Goal: Task Accomplishment & Management: Manage account settings

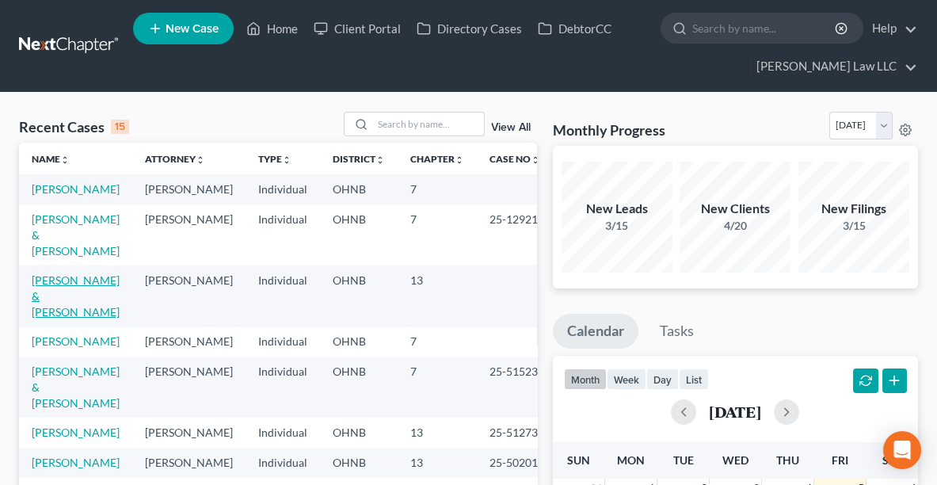
click at [78, 274] on link "[PERSON_NAME] & [PERSON_NAME]" at bounding box center [76, 295] width 88 height 45
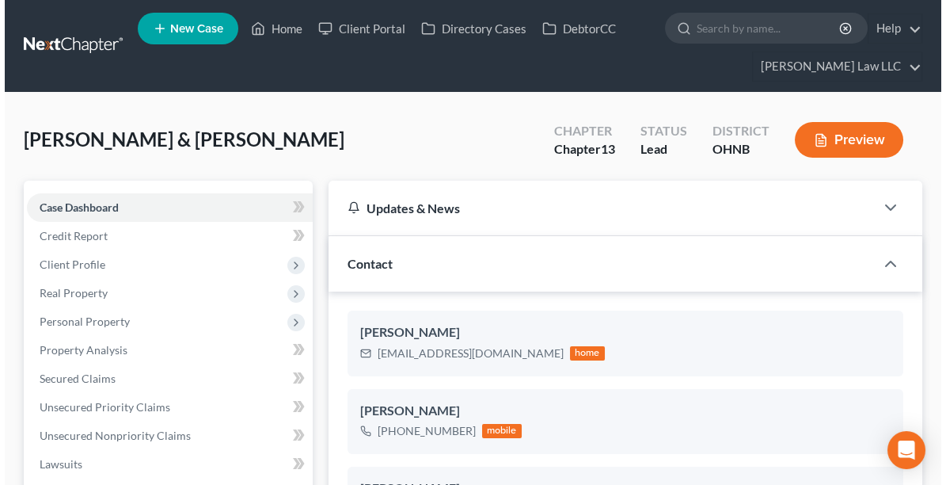
scroll to position [277, 0]
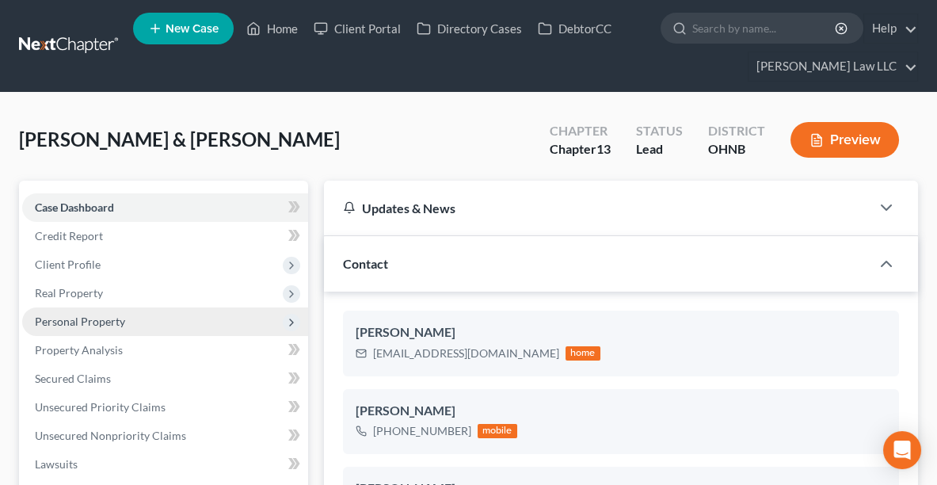
click at [82, 310] on span "Personal Property" at bounding box center [165, 321] width 286 height 29
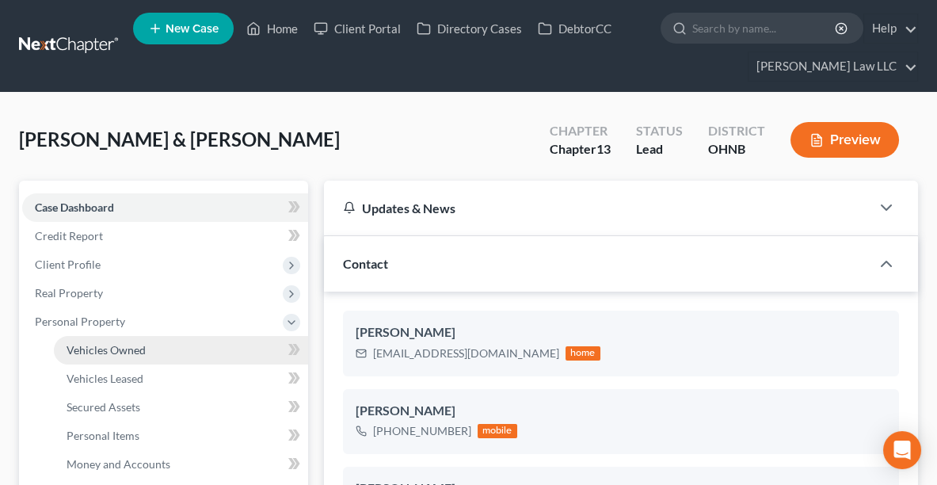
click at [98, 347] on span "Vehicles Owned" at bounding box center [106, 349] width 79 height 13
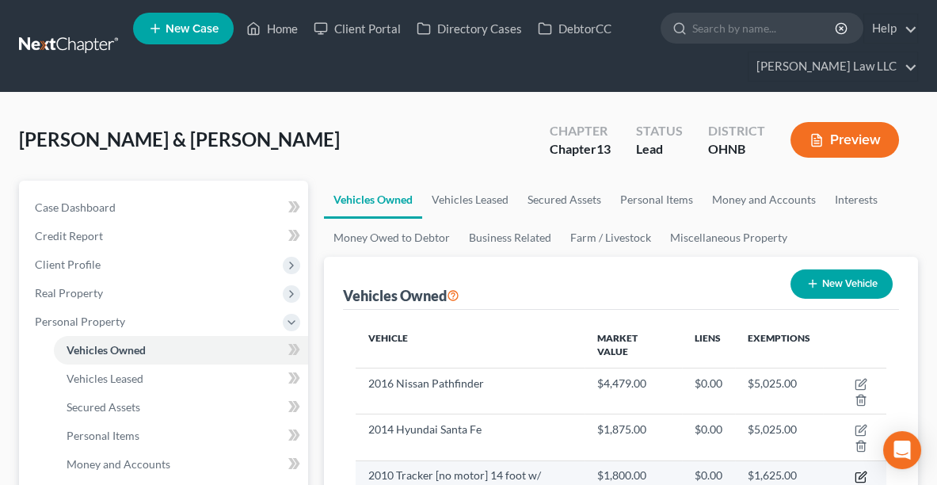
click at [858, 471] on icon "button" at bounding box center [861, 474] width 7 height 7
select select "0"
select select "16"
select select "4"
select select "2"
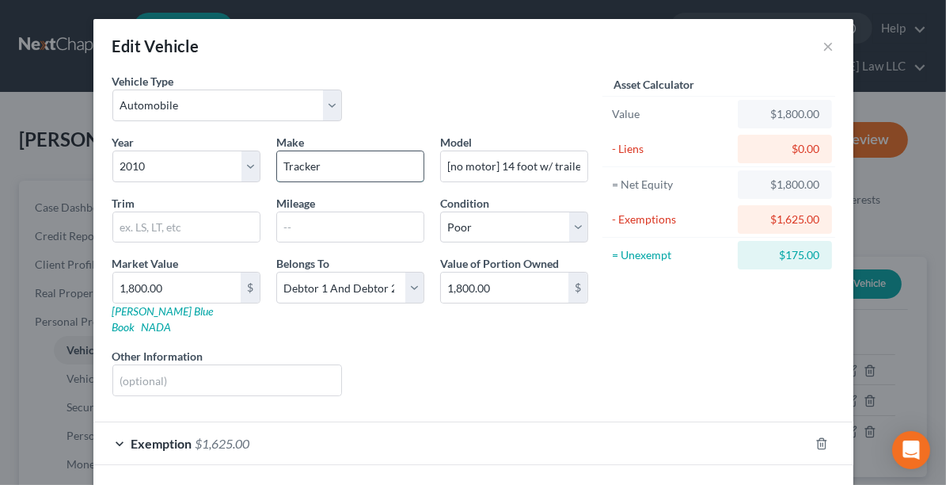
click at [332, 166] on input "Tracker" at bounding box center [350, 166] width 147 height 30
type input "Tracker [PERSON_NAME]"
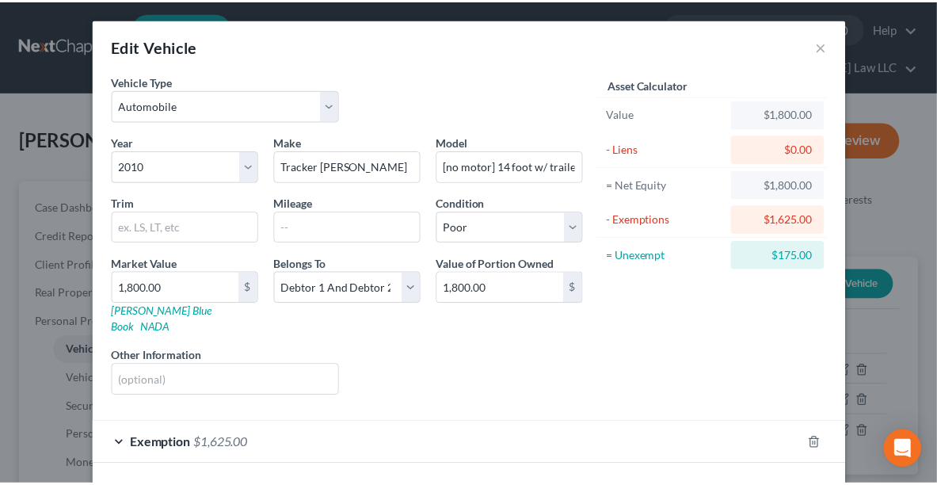
scroll to position [47, 0]
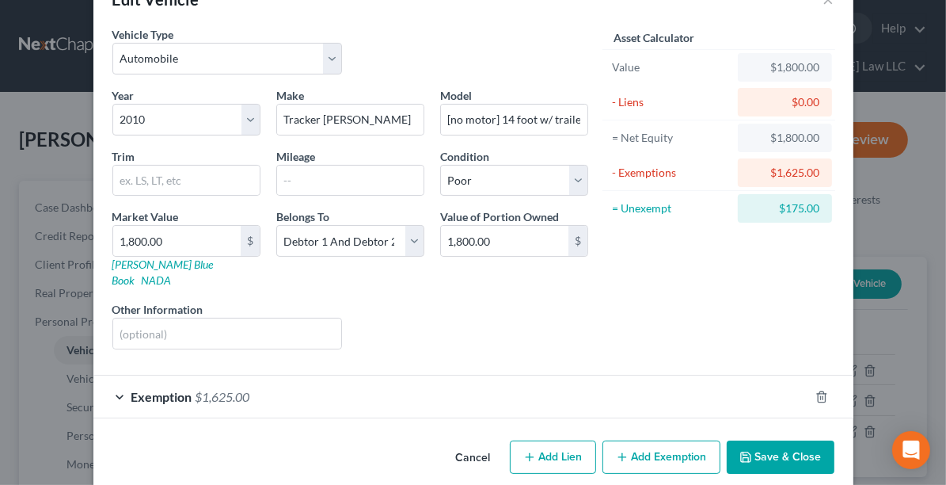
click at [754, 445] on button "Save & Close" at bounding box center [781, 456] width 108 height 33
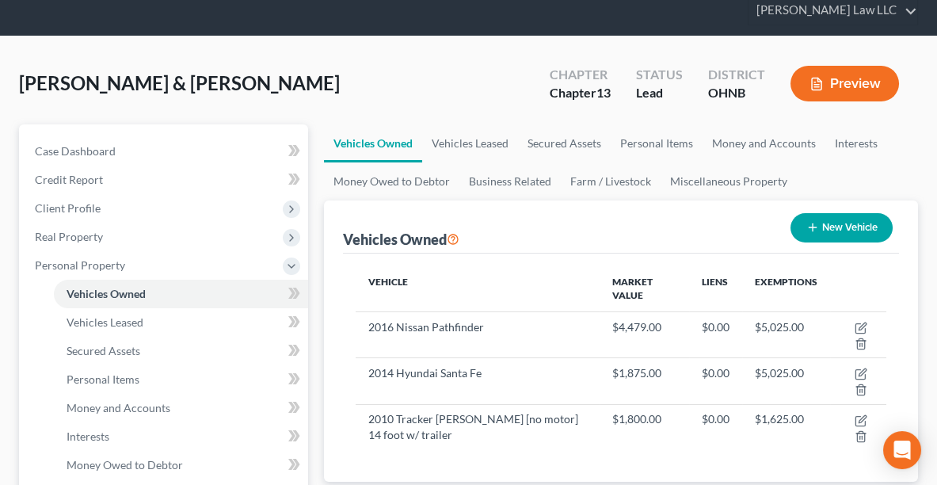
scroll to position [0, 0]
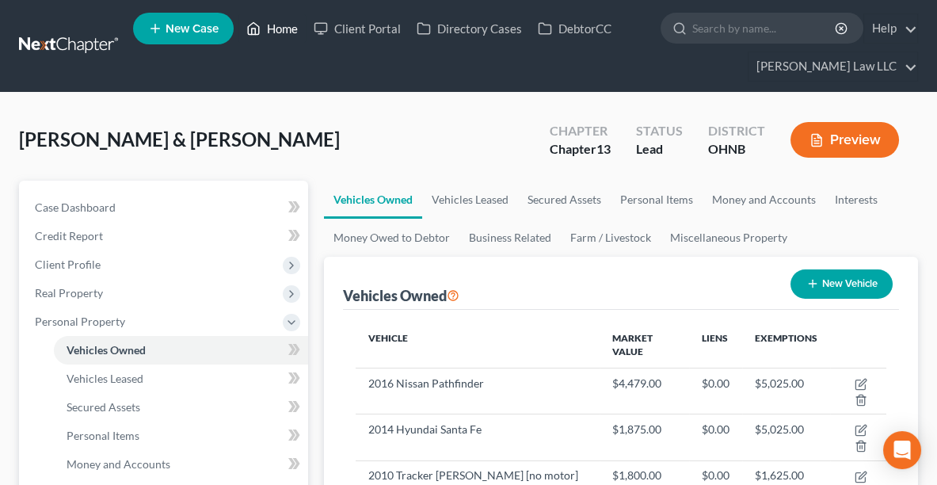
click at [293, 29] on link "Home" at bounding box center [271, 28] width 67 height 29
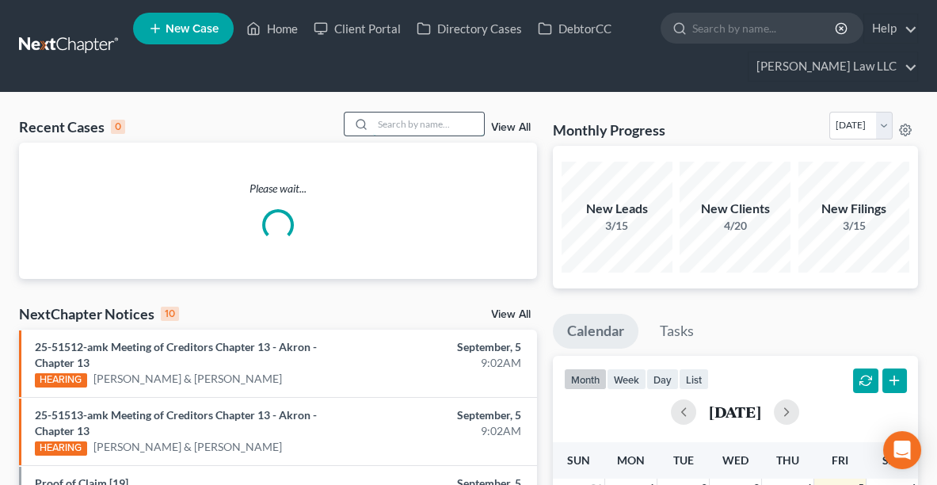
click at [443, 120] on input "search" at bounding box center [428, 123] width 111 height 23
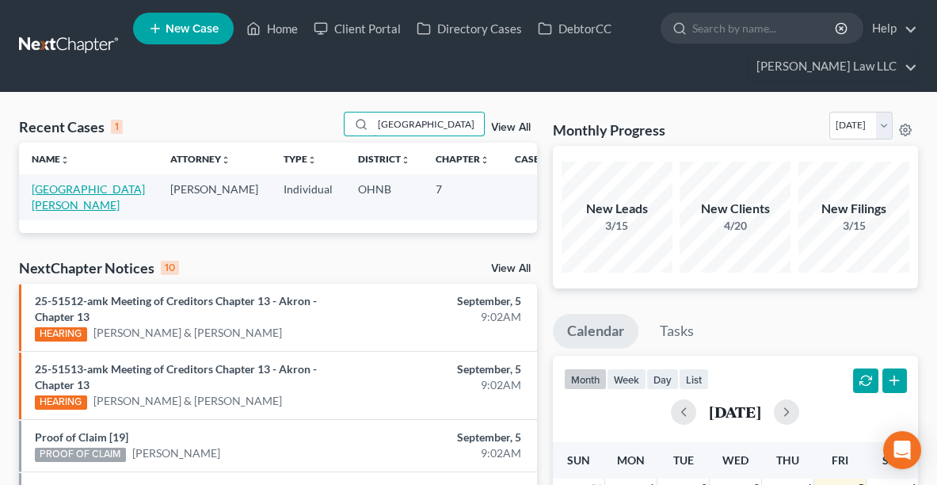
type input "[GEOGRAPHIC_DATA]"
click at [67, 191] on link "[GEOGRAPHIC_DATA][PERSON_NAME]" at bounding box center [88, 196] width 113 height 29
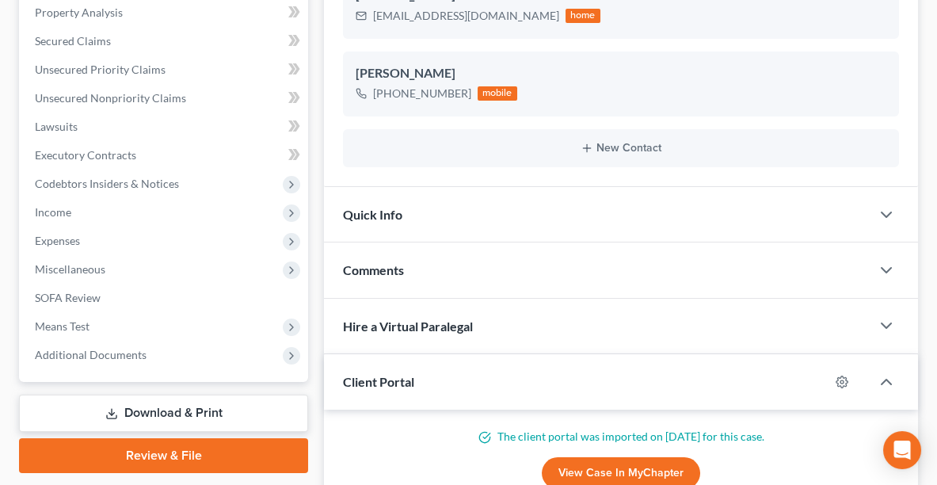
scroll to position [339, 0]
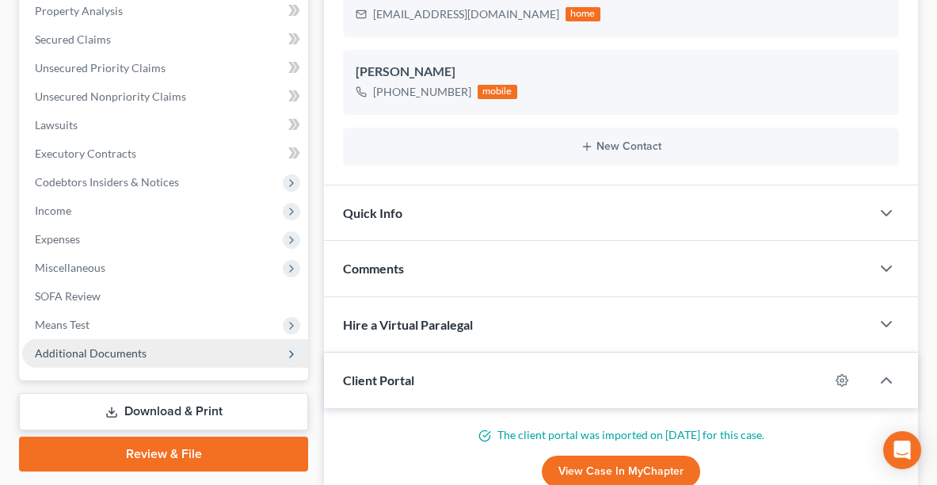
click at [140, 348] on span "Additional Documents" at bounding box center [91, 352] width 112 height 13
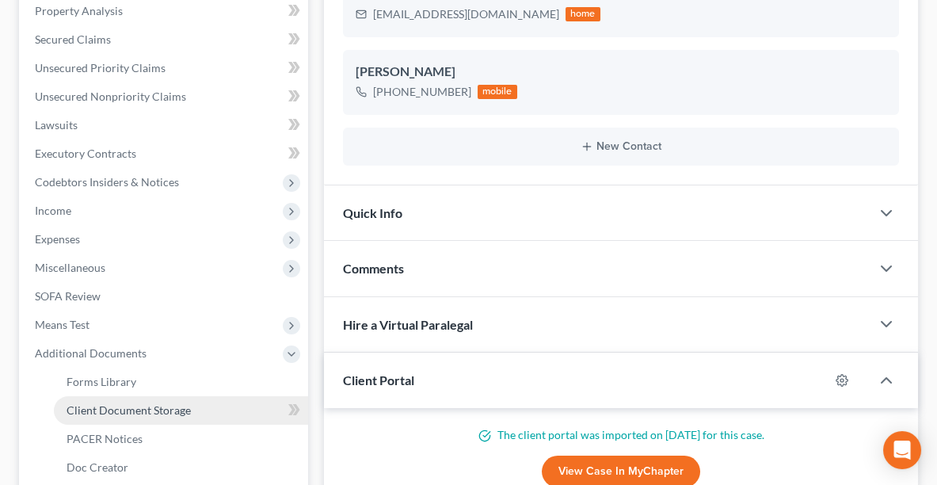
click at [139, 413] on span "Client Document Storage" at bounding box center [129, 409] width 124 height 13
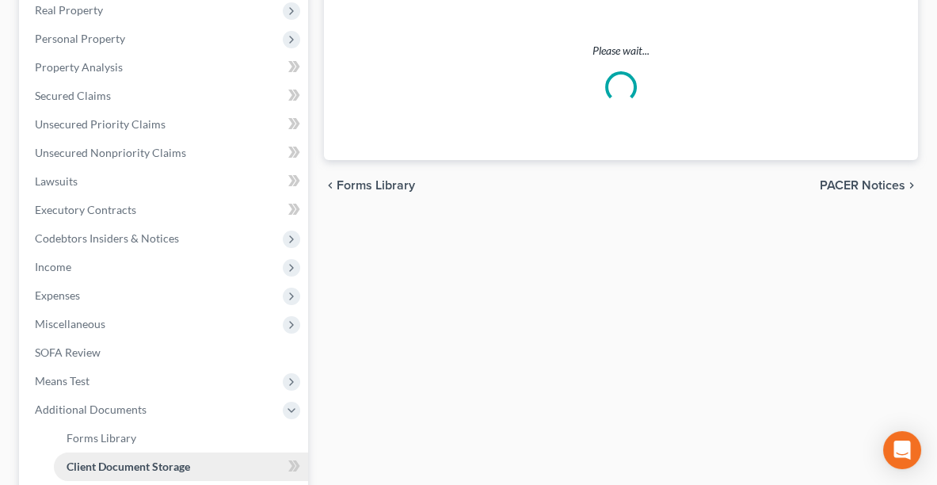
select select "20"
select select "5"
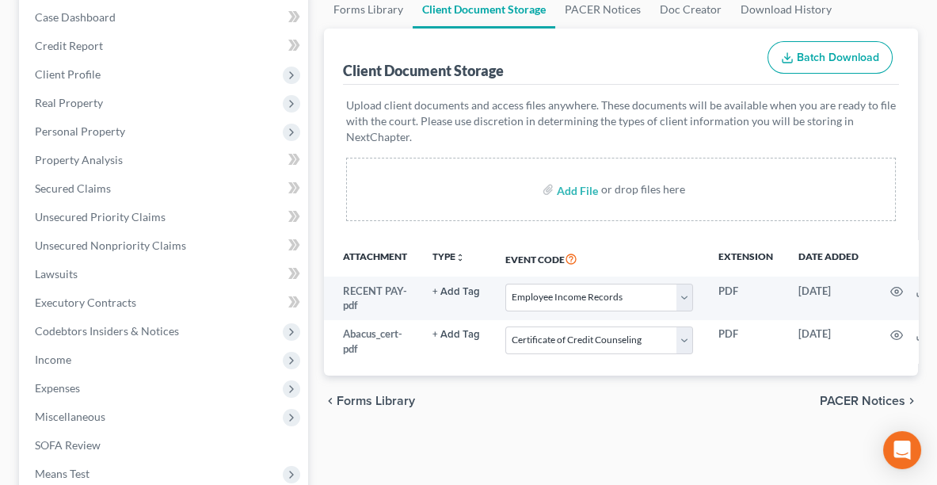
scroll to position [196, 0]
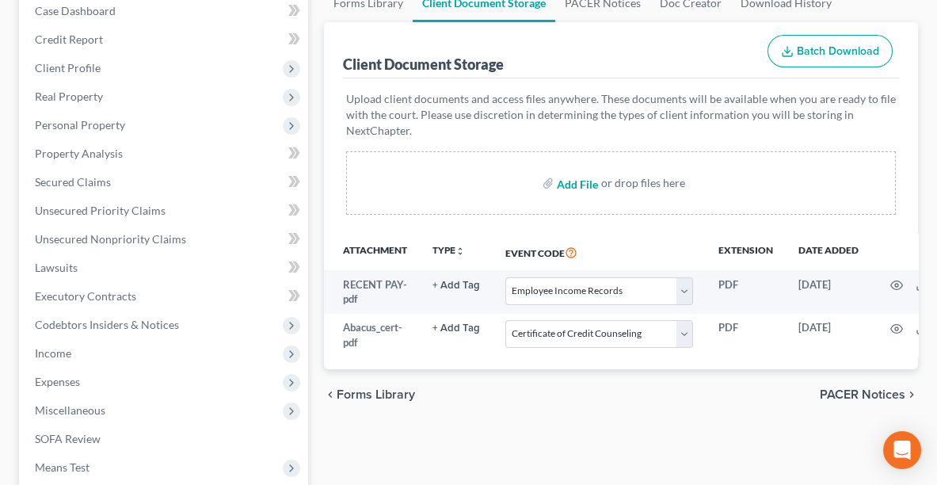
click at [581, 179] on input "file" at bounding box center [576, 183] width 38 height 29
